Goal: Task Accomplishment & Management: Use online tool/utility

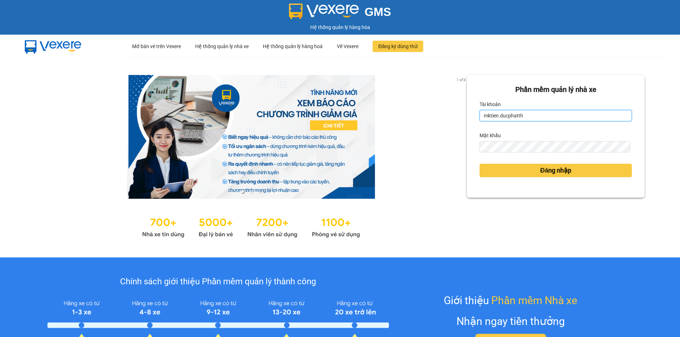
click at [547, 118] on input "mktien.ducphatth" at bounding box center [555, 115] width 152 height 11
type input "ltnga.ducphatth"
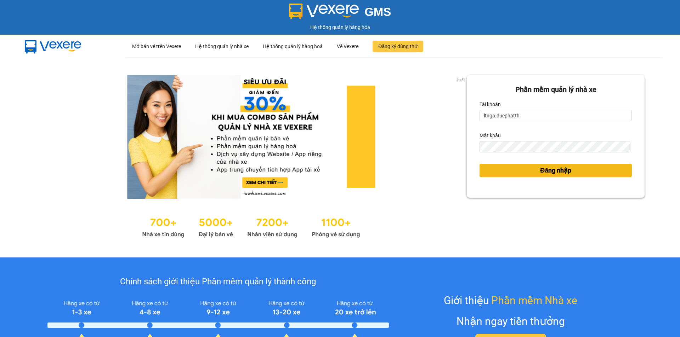
click at [504, 173] on button "Đăng nhập" at bounding box center [555, 170] width 152 height 13
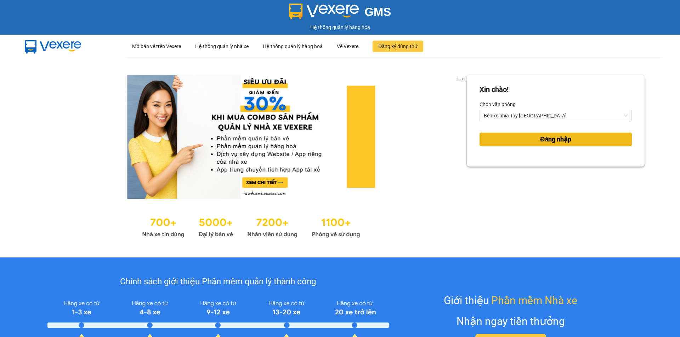
click at [510, 144] on button "Đăng nhập" at bounding box center [555, 139] width 152 height 13
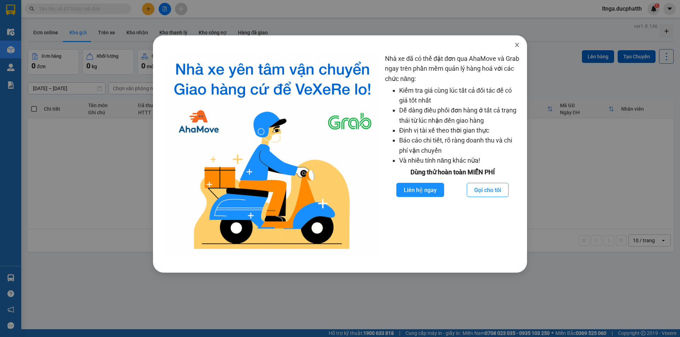
click at [514, 46] on icon "close" at bounding box center [517, 45] width 6 height 6
